Goal: Task Accomplishment & Management: Use online tool/utility

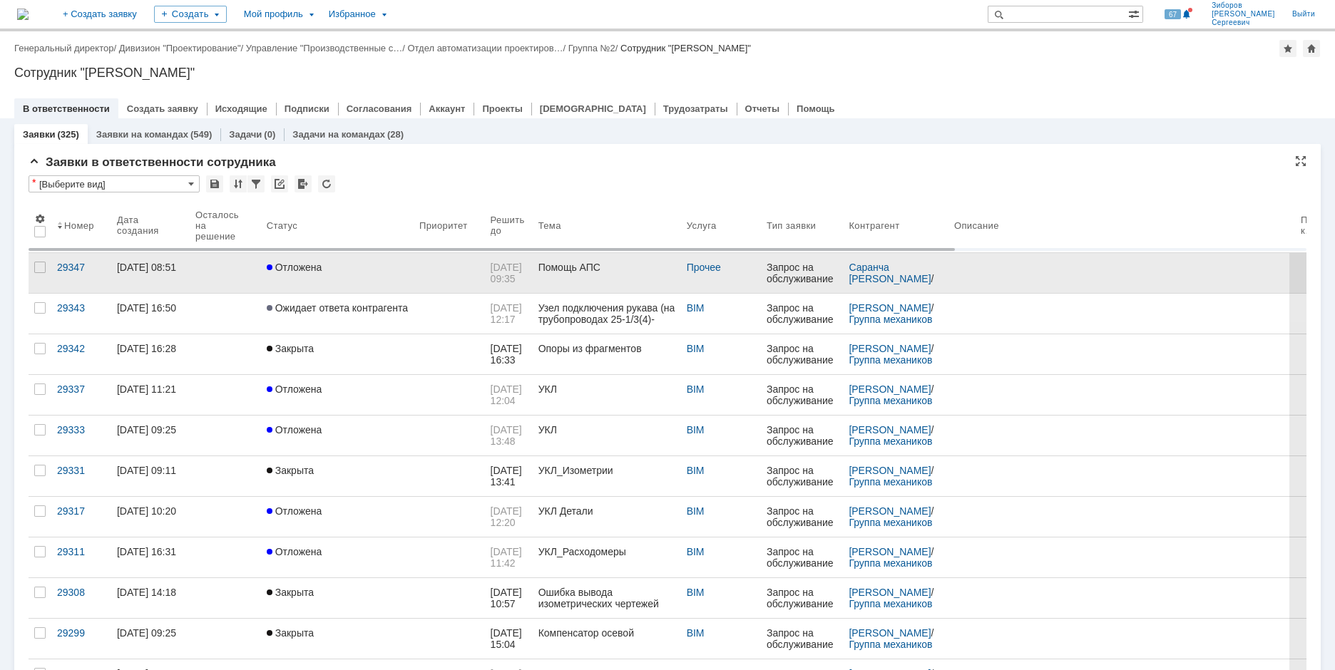
click at [359, 267] on div "Отложена" at bounding box center [337, 267] width 141 height 11
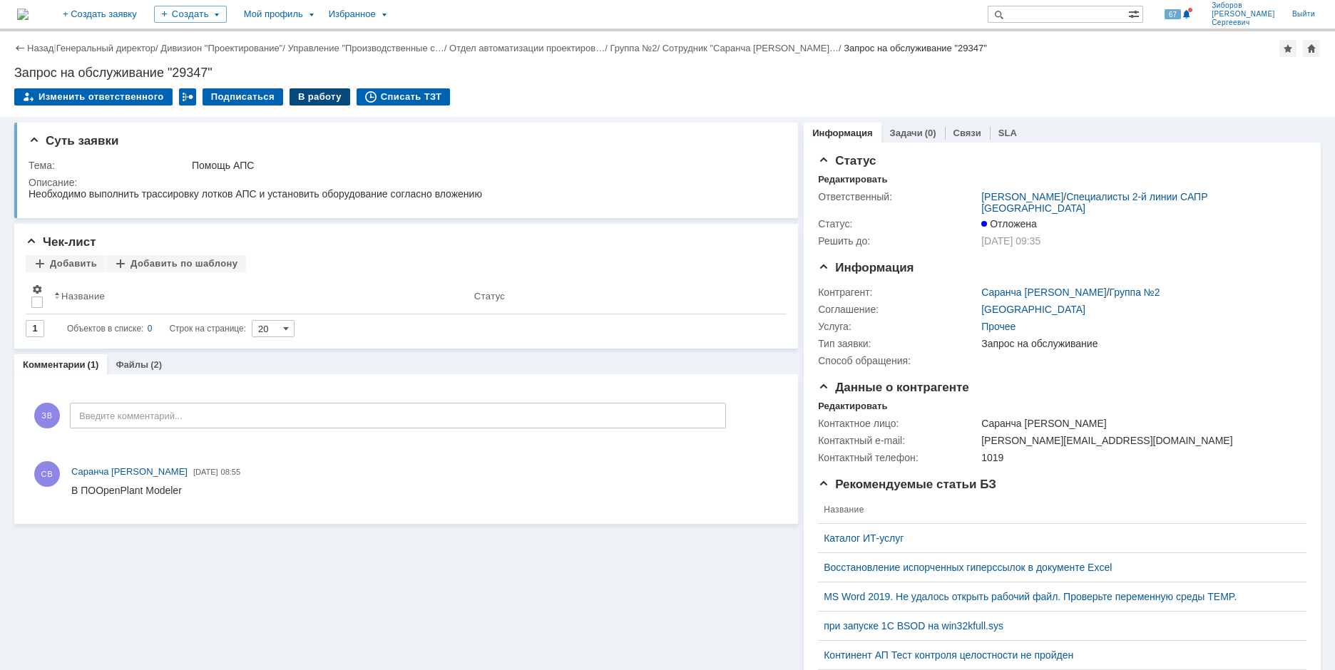
click at [319, 101] on div "В работу" at bounding box center [319, 96] width 61 height 17
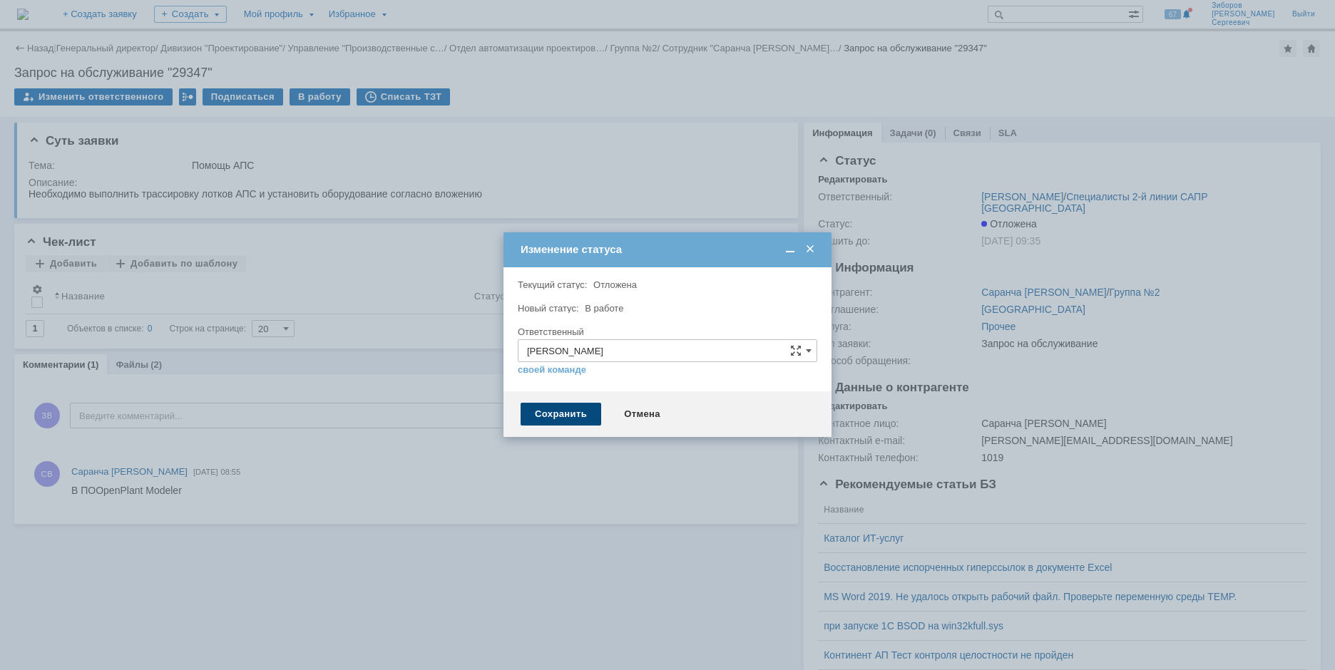
click at [544, 418] on div "Сохранить" at bounding box center [560, 414] width 81 height 23
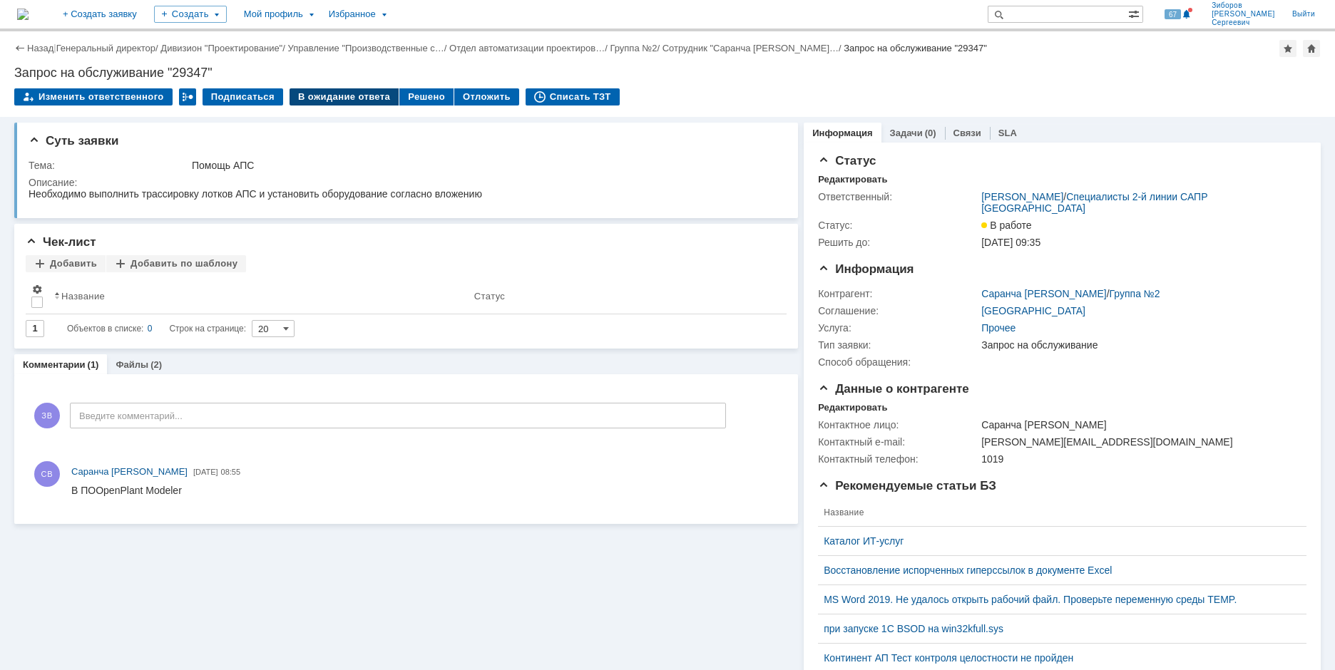
click at [357, 101] on div "В ожидание ответа" at bounding box center [343, 96] width 109 height 17
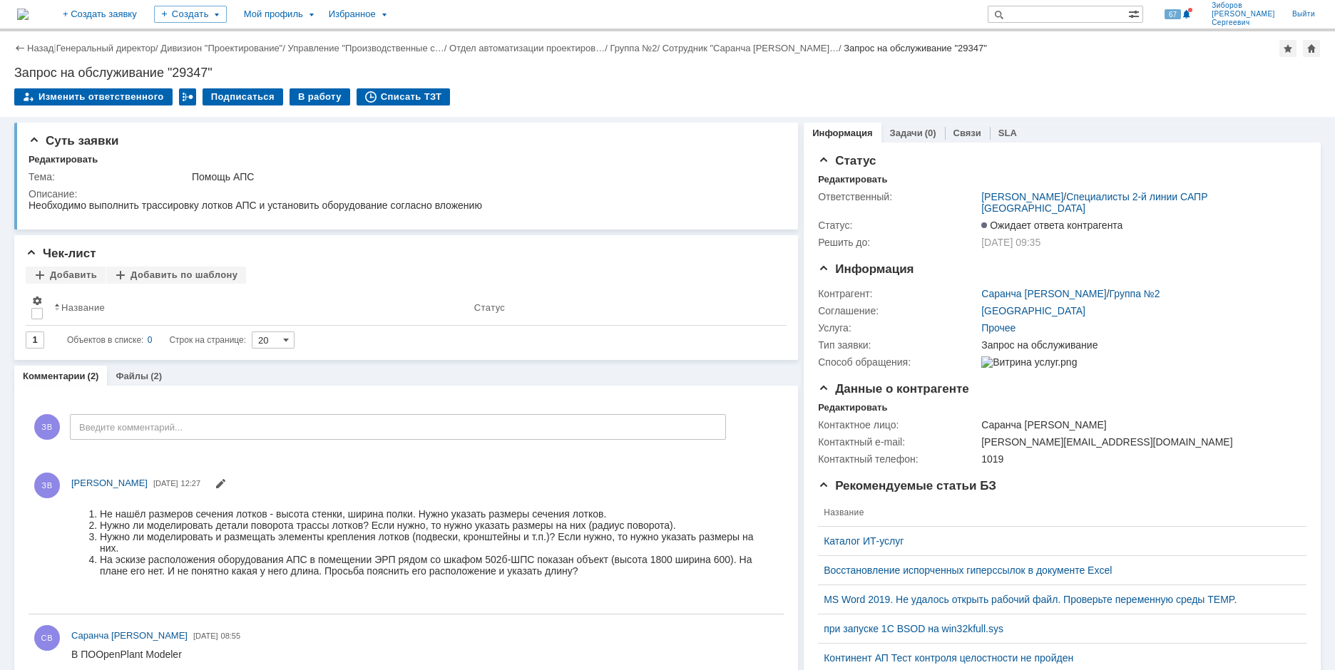
click at [29, 11] on img at bounding box center [22, 14] width 11 height 11
